Goal: Task Accomplishment & Management: Manage account settings

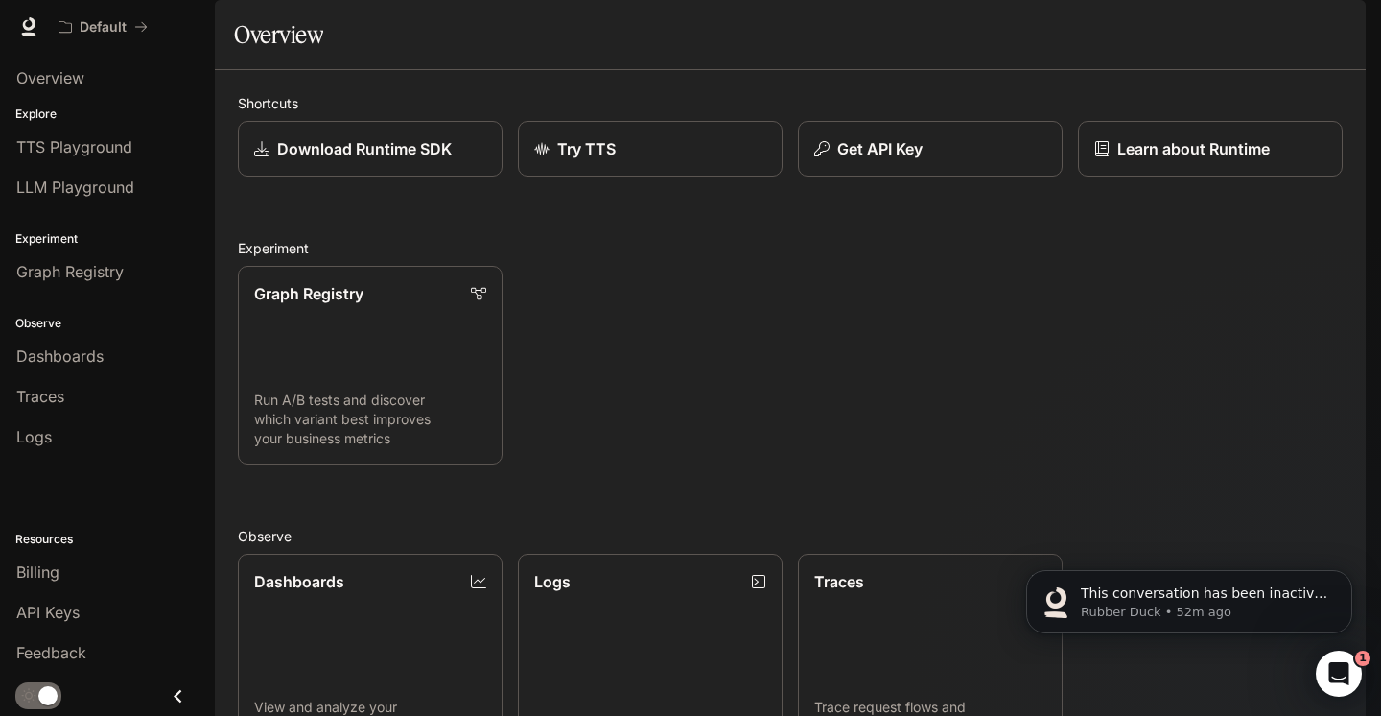
scroll to position [78, 0]
click at [81, 556] on link "Billing" at bounding box center [108, 571] width 200 height 36
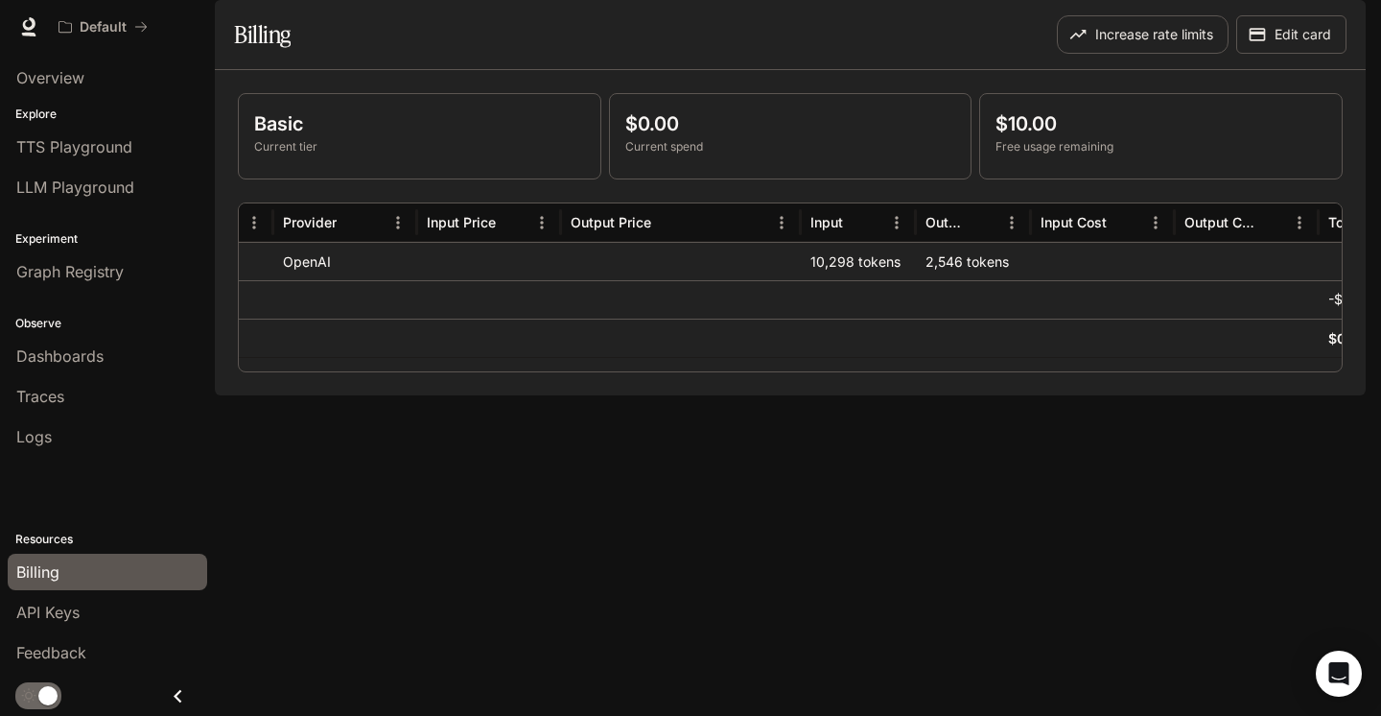
scroll to position [0, 466]
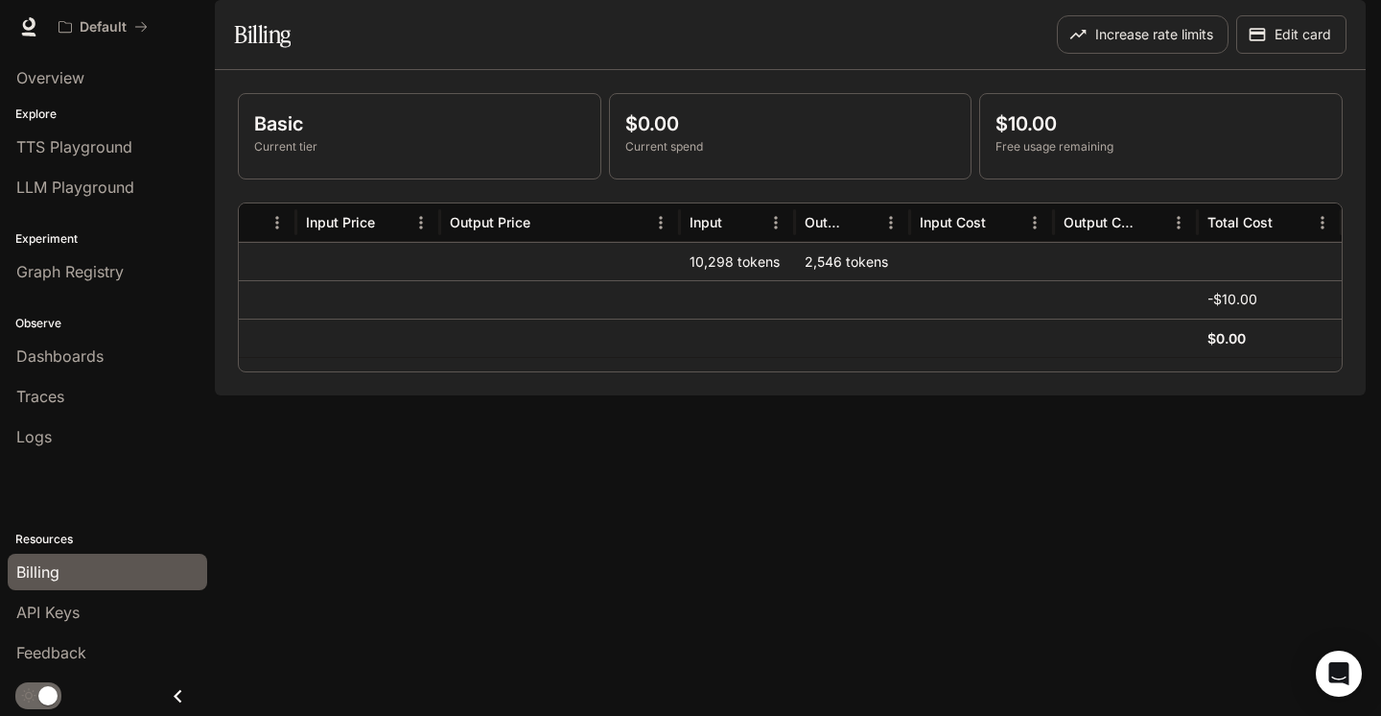
click at [658, 318] on div at bounding box center [560, 299] width 240 height 38
click at [660, 280] on div at bounding box center [560, 261] width 240 height 38
click at [812, 280] on div "2,546 tokens" at bounding box center [852, 261] width 115 height 38
drag, startPoint x: 686, startPoint y: 315, endPoint x: 771, endPoint y: 314, distance: 85.4
click at [771, 280] on div "10,298 tokens" at bounding box center [737, 261] width 115 height 38
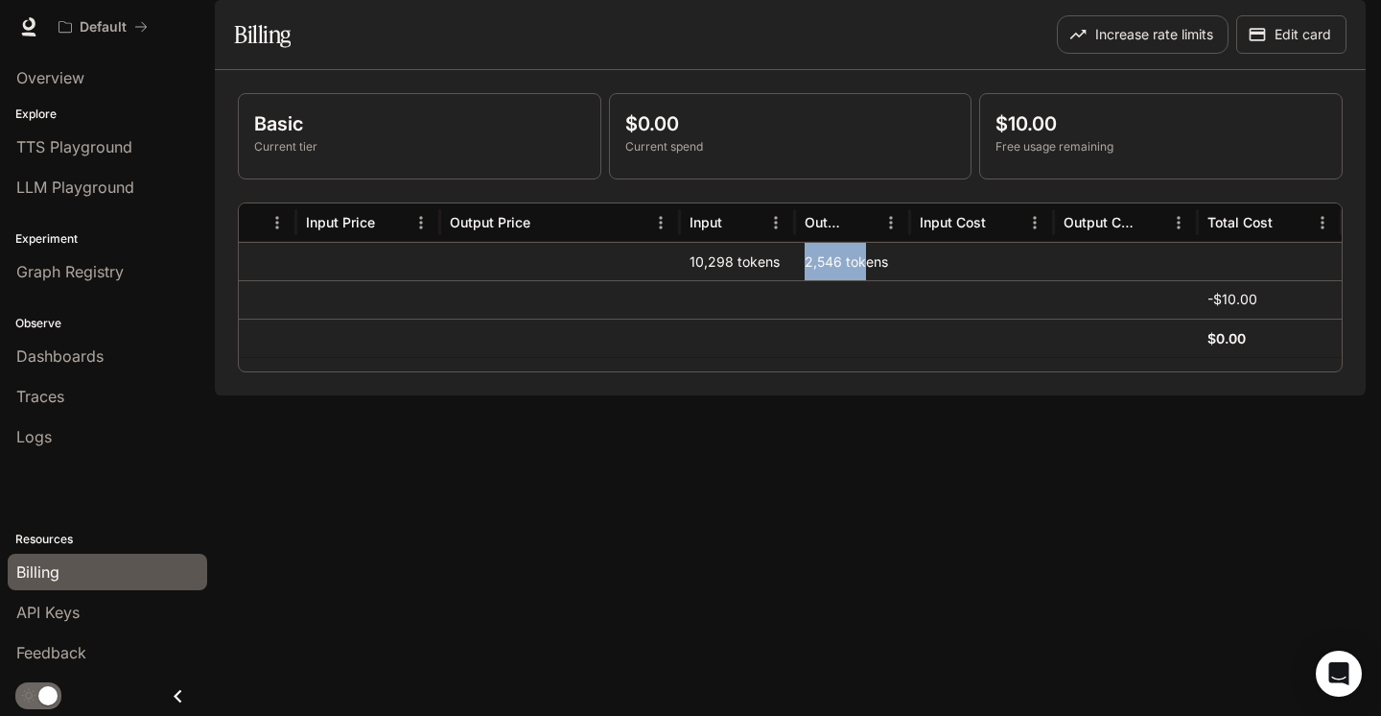
drag, startPoint x: 798, startPoint y: 316, endPoint x: 864, endPoint y: 316, distance: 66.2
click at [864, 280] on div "2,546 tokens" at bounding box center [852, 261] width 115 height 38
click at [918, 280] on div at bounding box center [982, 261] width 144 height 38
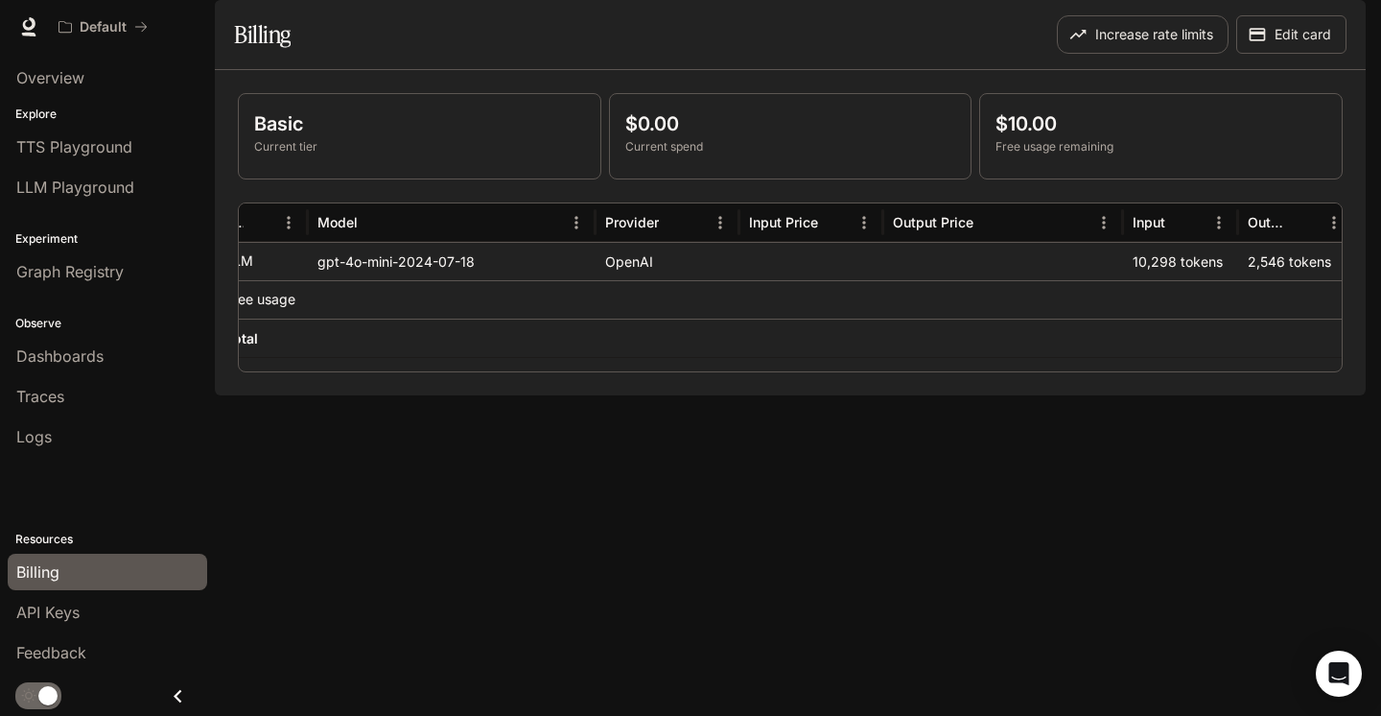
scroll to position [0, 0]
click at [657, 138] on p "$0.00" at bounding box center [790, 123] width 331 height 29
